Goal: Navigation & Orientation: Find specific page/section

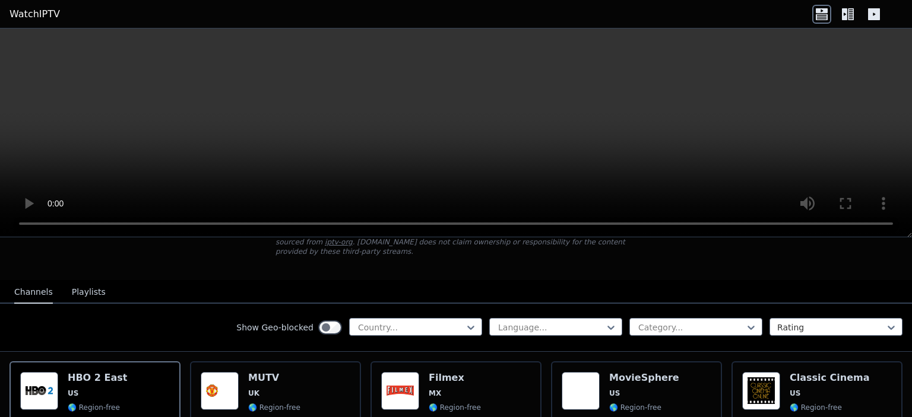
scroll to position [123, 0]
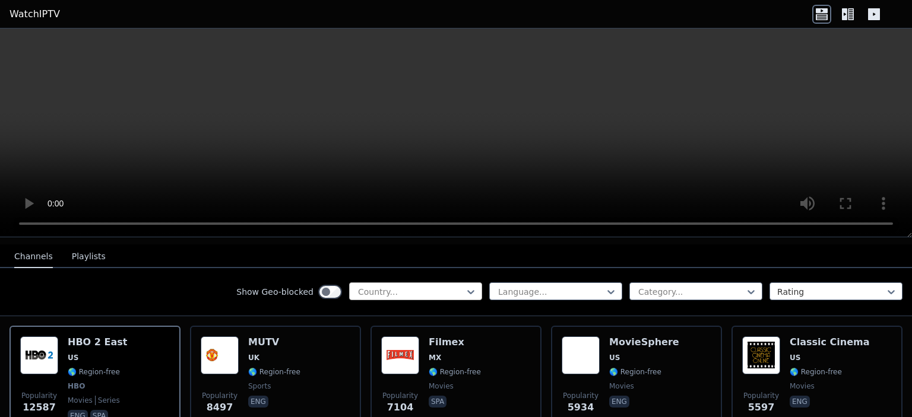
click at [439, 286] on div at bounding box center [411, 292] width 108 height 12
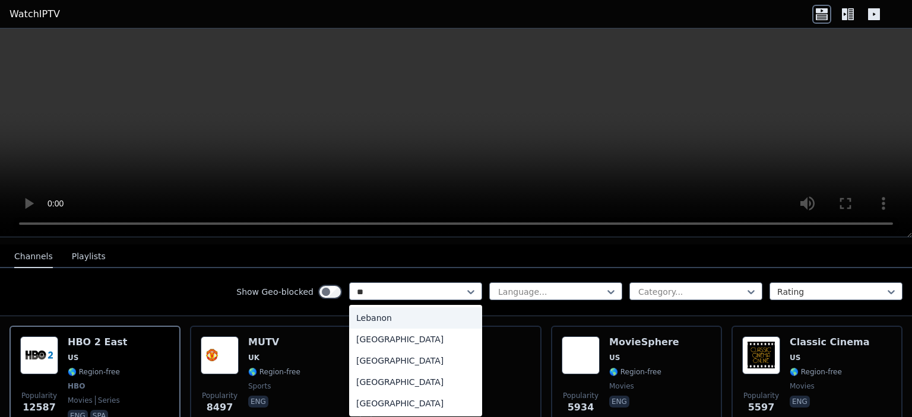
type input "*"
type input "***"
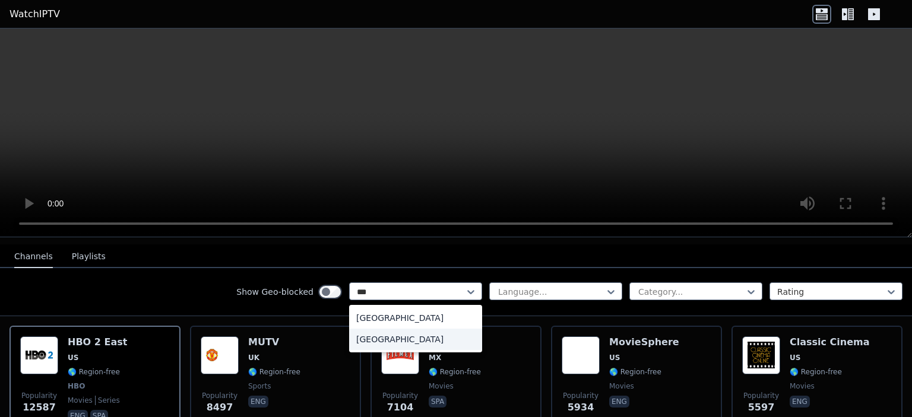
click at [407, 335] on div "[GEOGRAPHIC_DATA]" at bounding box center [415, 339] width 133 height 21
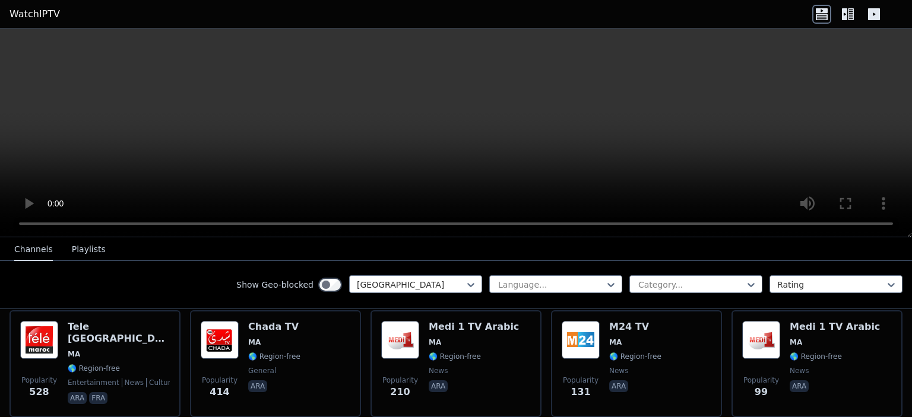
scroll to position [141, 0]
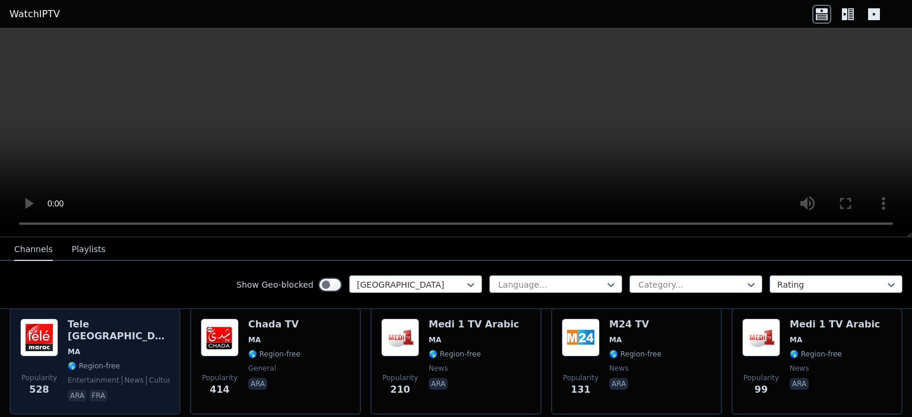
click at [123, 361] on span "🌎 Region-free" at bounding box center [119, 365] width 102 height 9
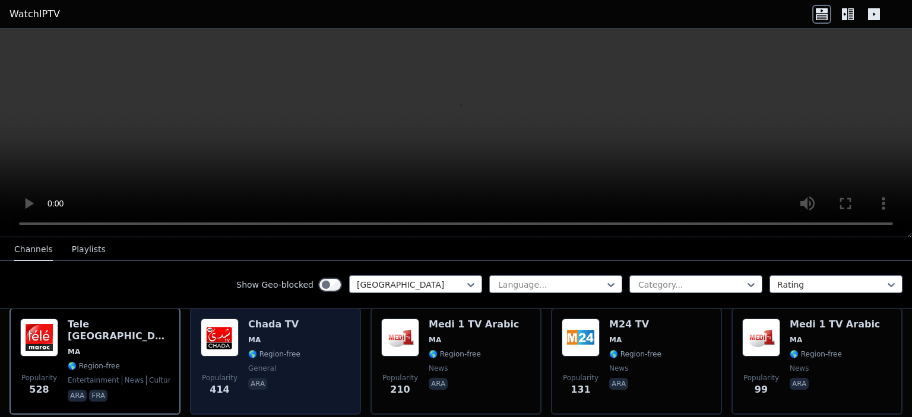
scroll to position [98, 0]
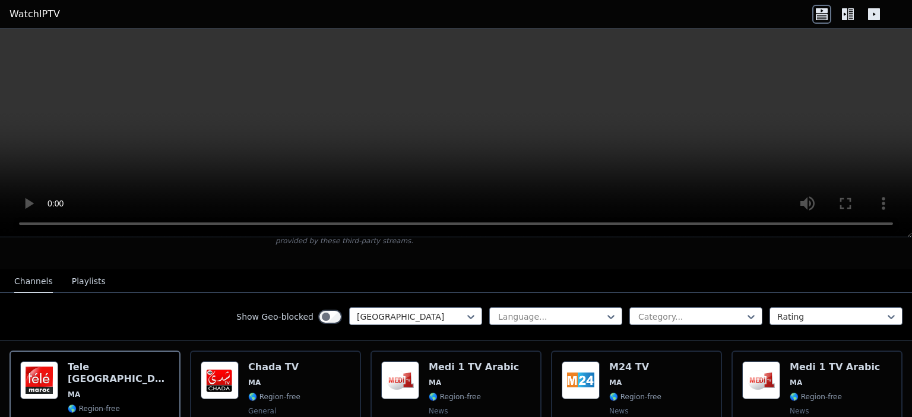
click at [88, 271] on button "Playlists" at bounding box center [89, 282] width 34 height 23
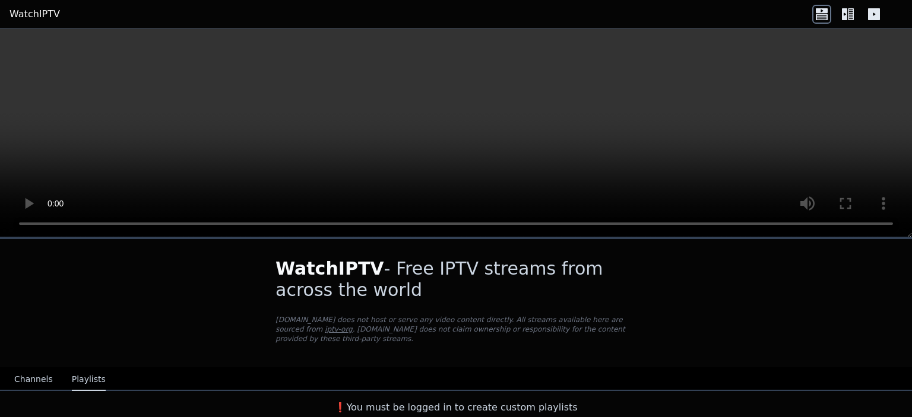
click at [46, 369] on button "Channels" at bounding box center [33, 380] width 39 height 23
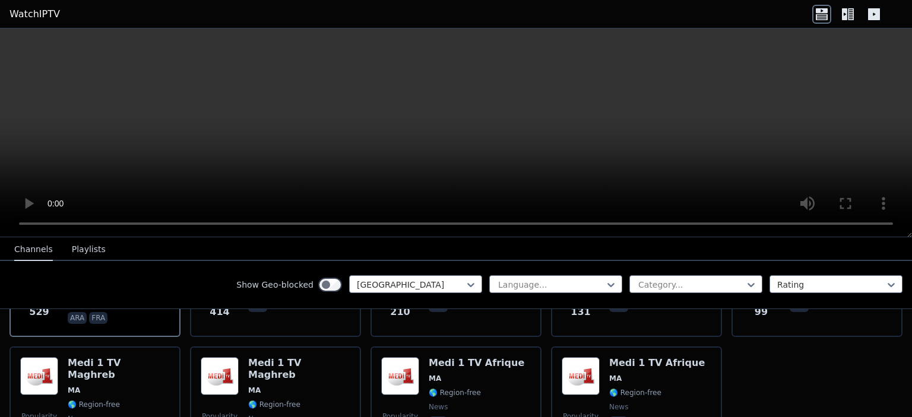
scroll to position [245, 0]
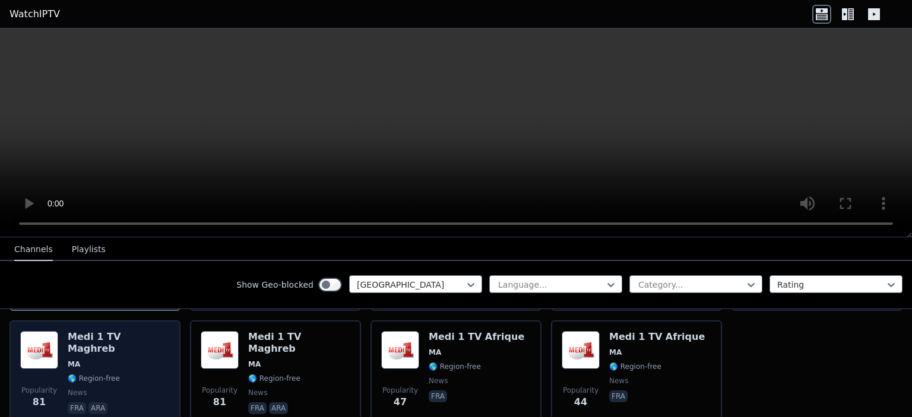
click at [159, 344] on div "Popularity 81 Medi 1 TV Maghreb [GEOGRAPHIC_DATA] 🌎 Region-free news fra ara" at bounding box center [95, 373] width 150 height 85
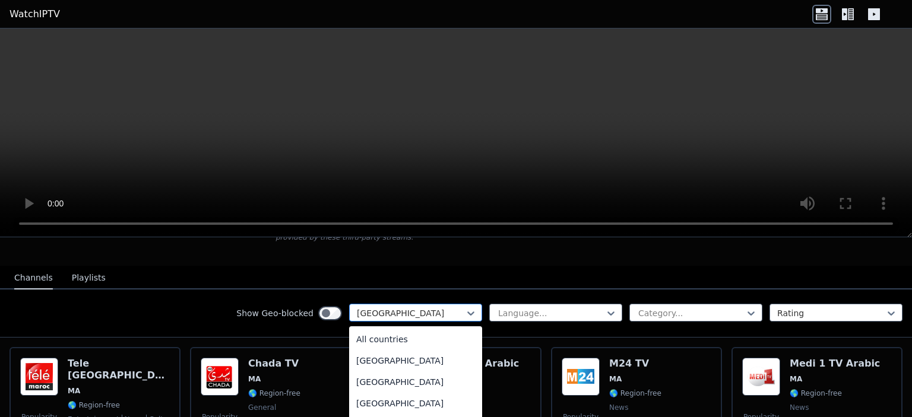
scroll to position [2578, 0]
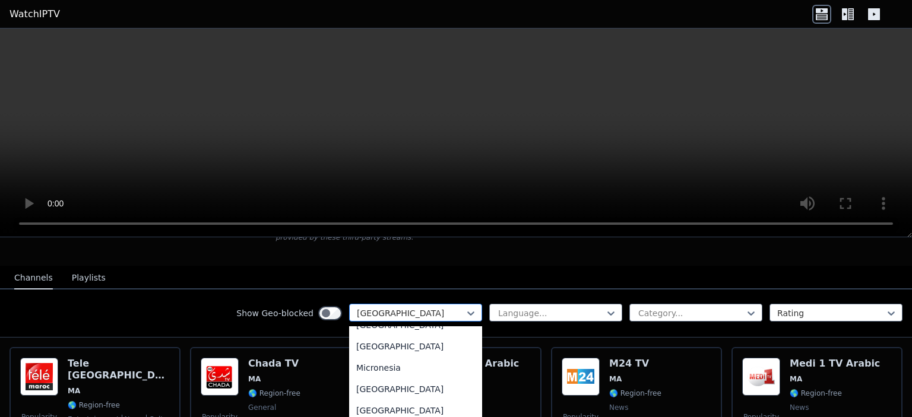
click at [449, 307] on div at bounding box center [411, 313] width 108 height 12
